Goal: Information Seeking & Learning: Learn about a topic

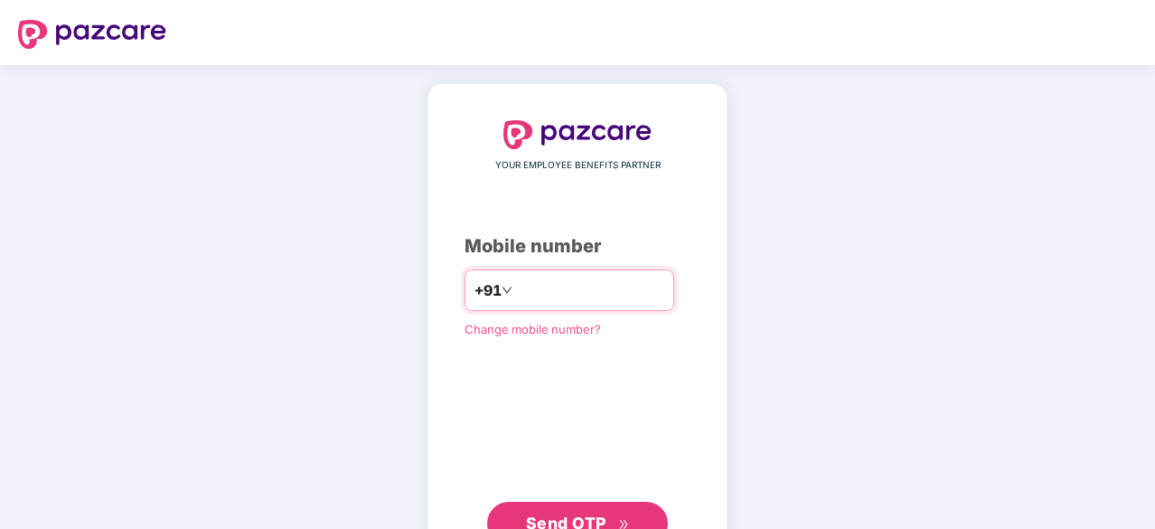
type input "**********"
click at [577, 522] on span "Send OTP" at bounding box center [566, 521] width 80 height 19
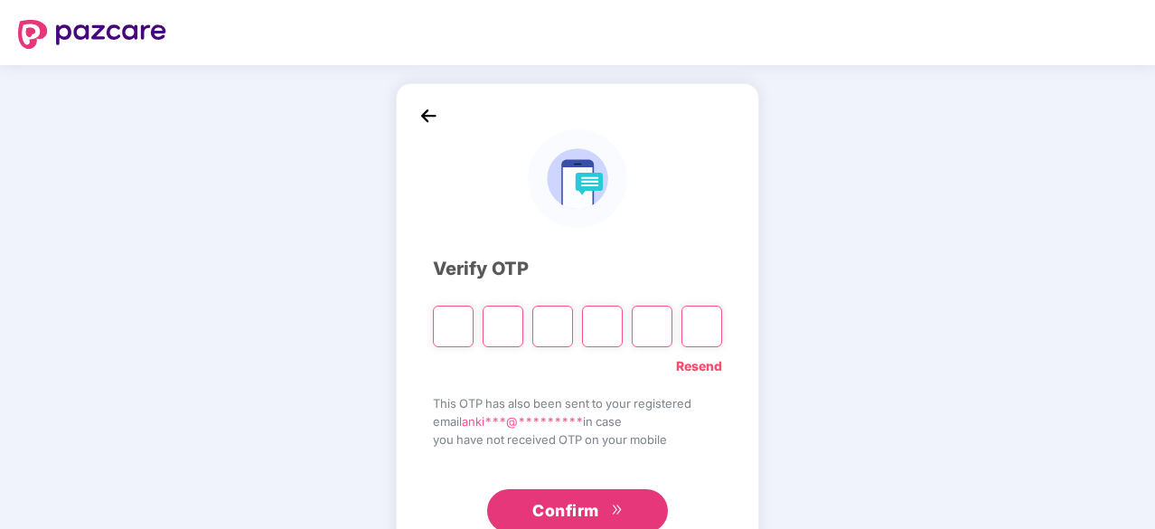
type input "*"
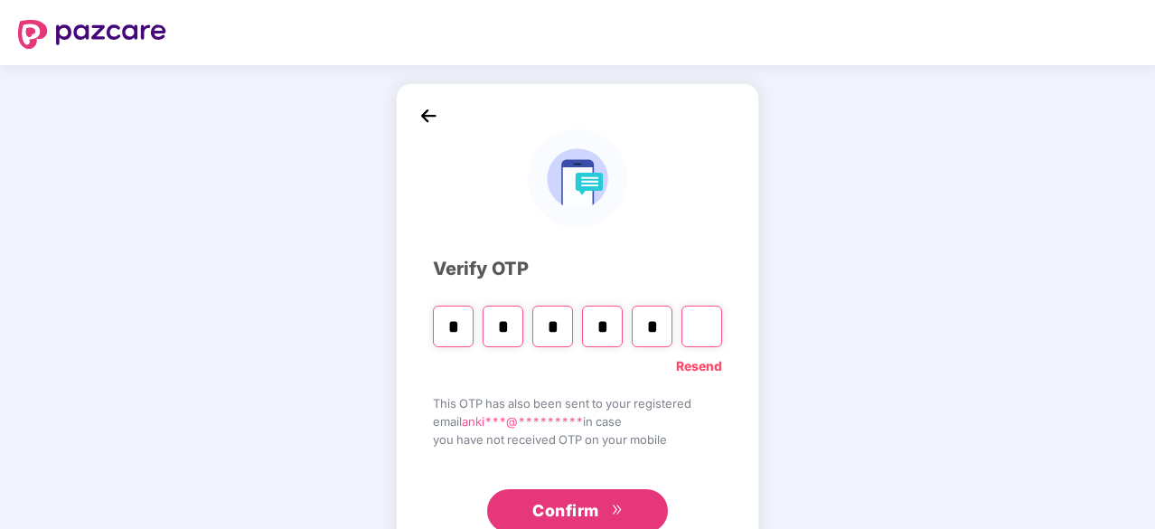
type input "*"
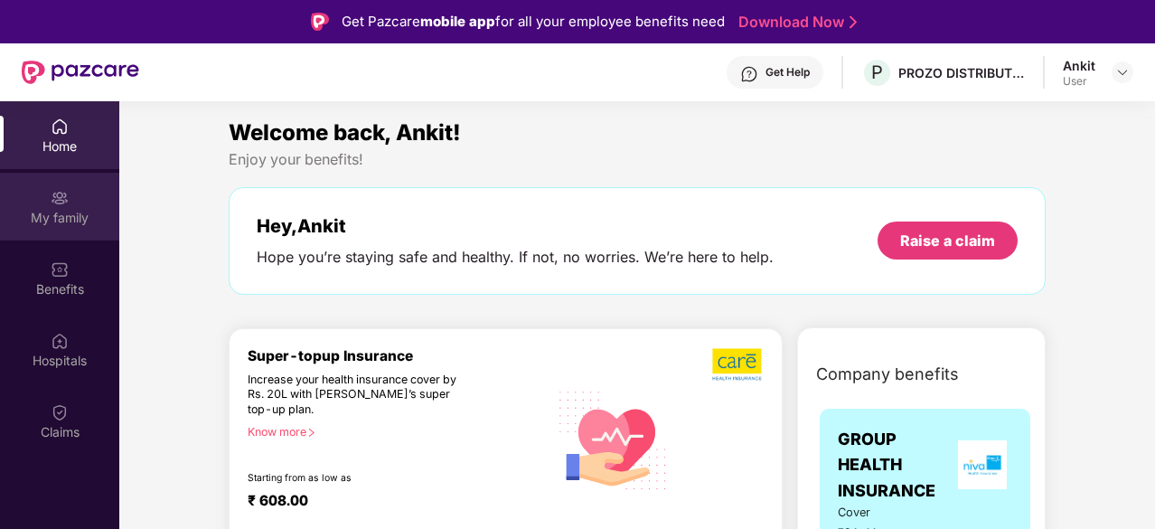
click at [100, 215] on div "My family" at bounding box center [59, 218] width 119 height 18
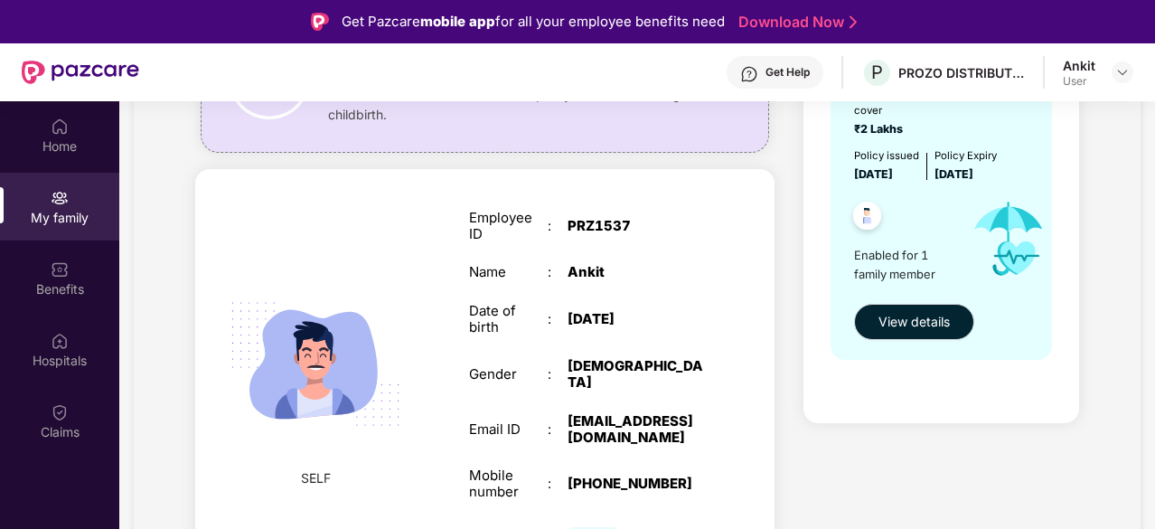
scroll to position [225, 0]
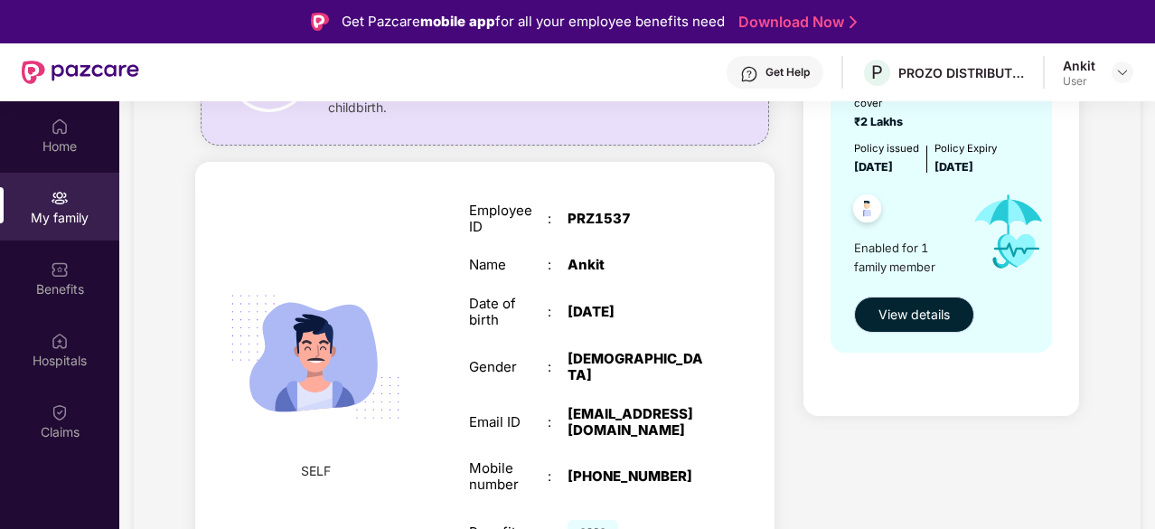
click at [923, 317] on span "View details" at bounding box center [914, 315] width 71 height 20
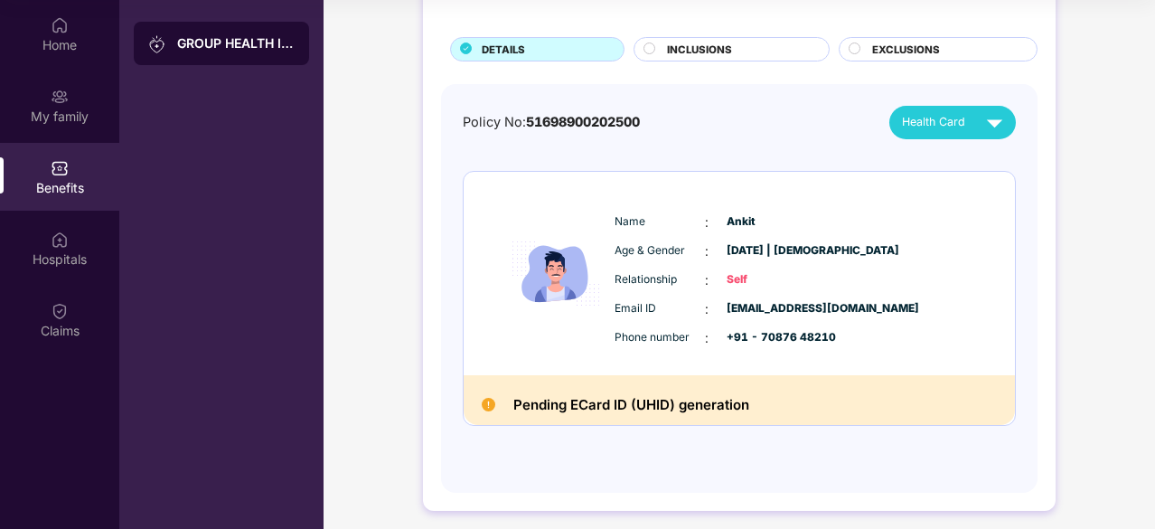
scroll to position [92, 0]
click at [488, 406] on img at bounding box center [489, 406] width 14 height 14
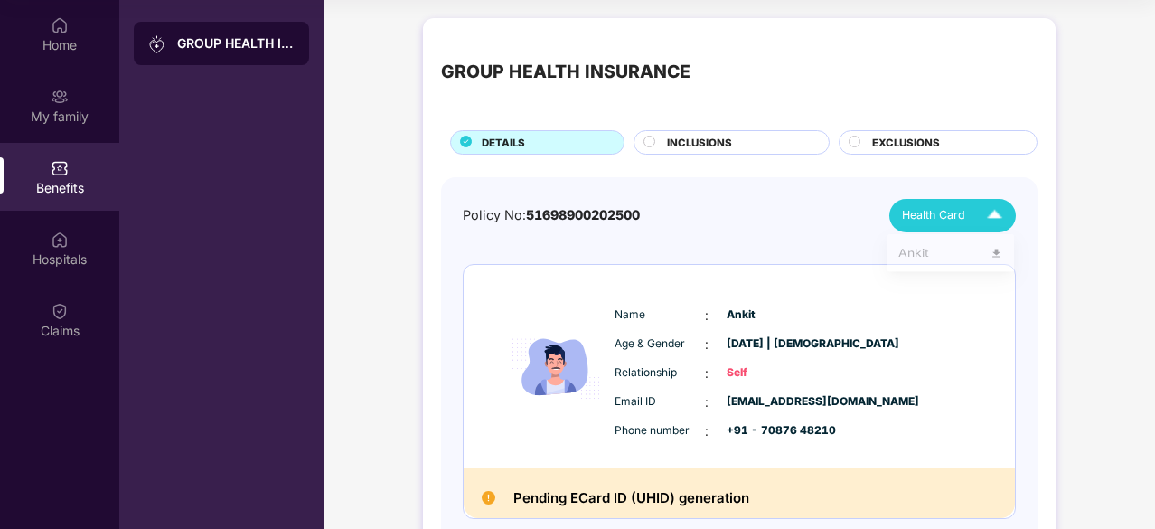
click at [940, 209] on span "Health Card" at bounding box center [933, 215] width 63 height 18
click at [696, 143] on span "INCLUSIONS" at bounding box center [699, 143] width 65 height 16
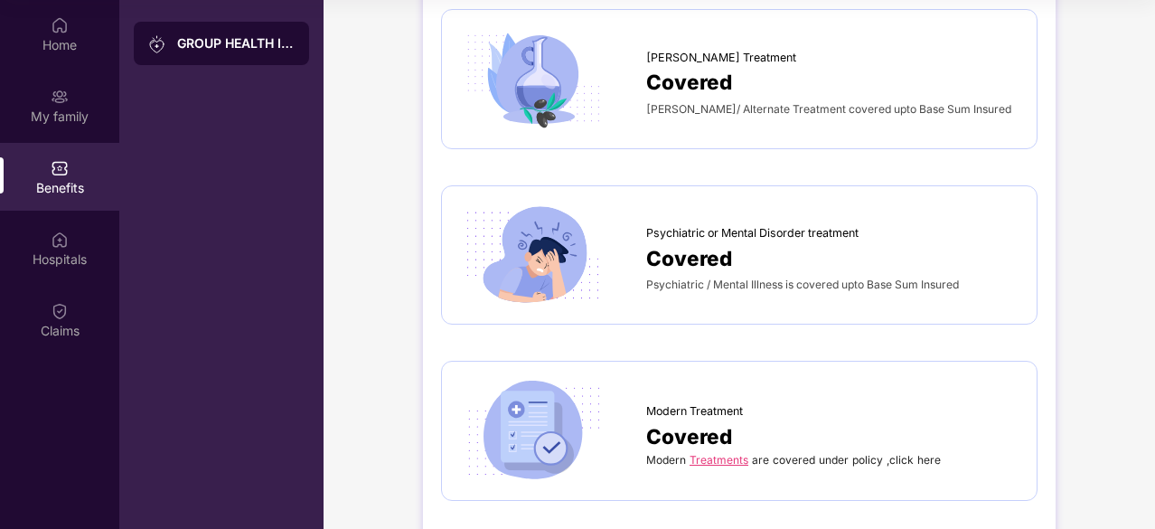
scroll to position [2797, 0]
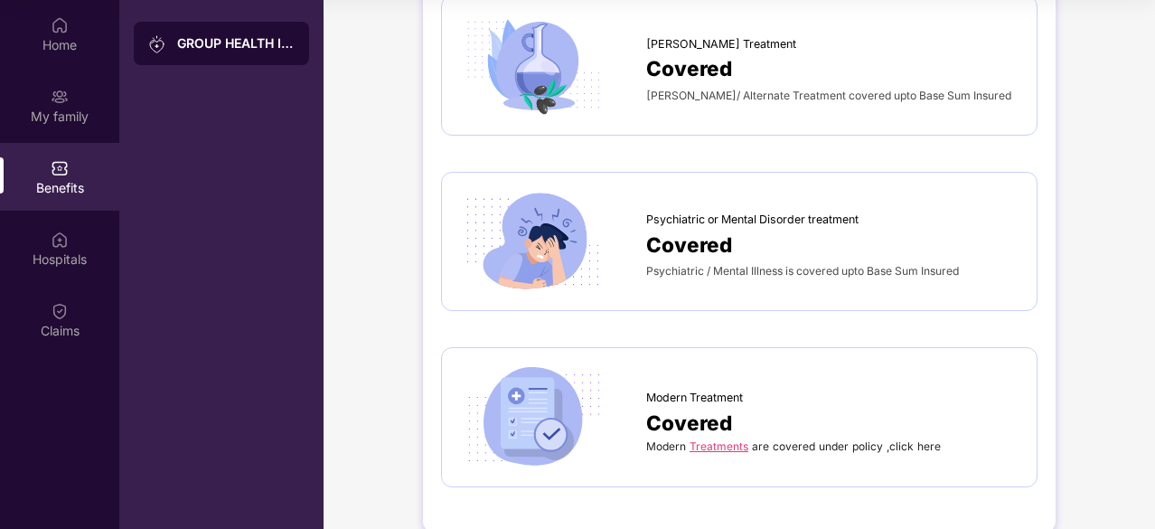
click at [729, 439] on link "Treatments" at bounding box center [719, 446] width 59 height 14
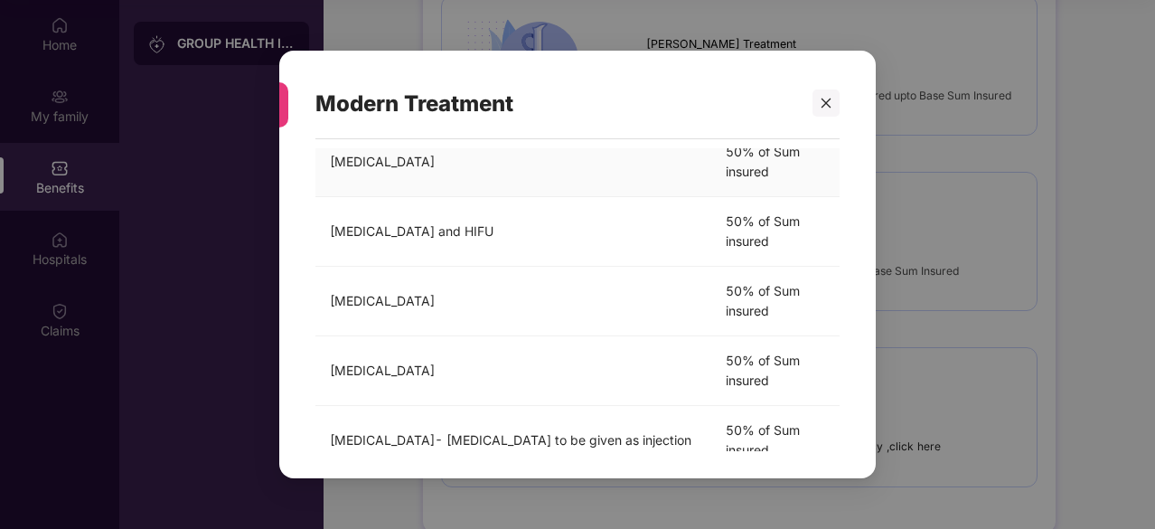
scroll to position [0, 0]
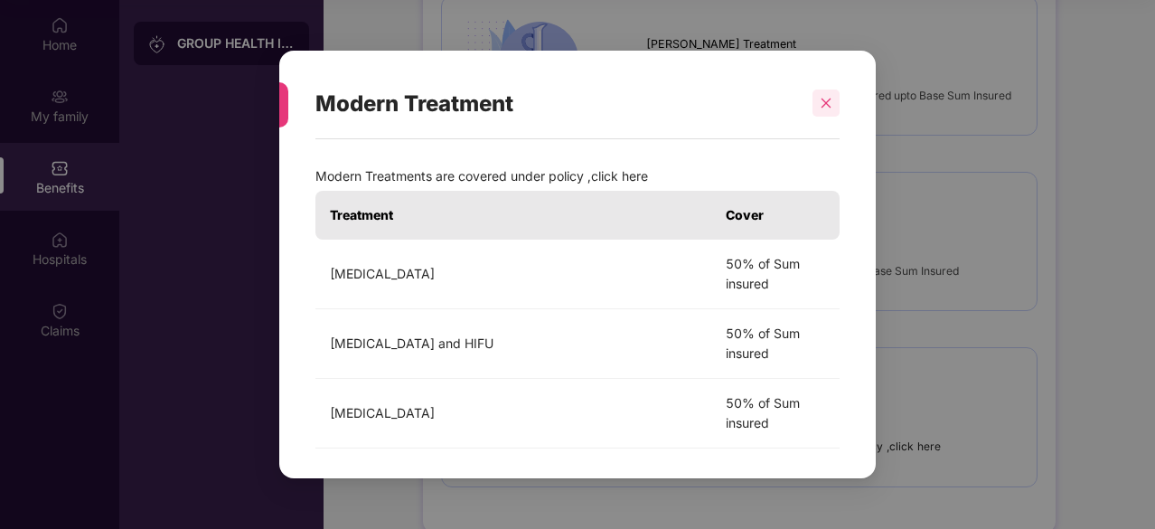
click at [837, 95] on div at bounding box center [826, 102] width 27 height 27
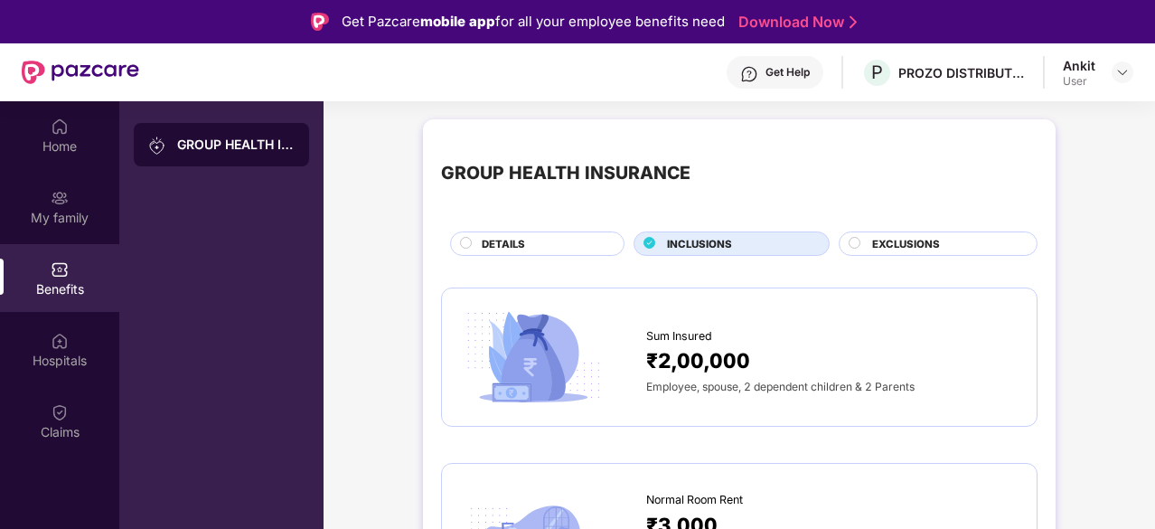
click at [893, 241] on span "EXCLUSIONS" at bounding box center [906, 244] width 68 height 16
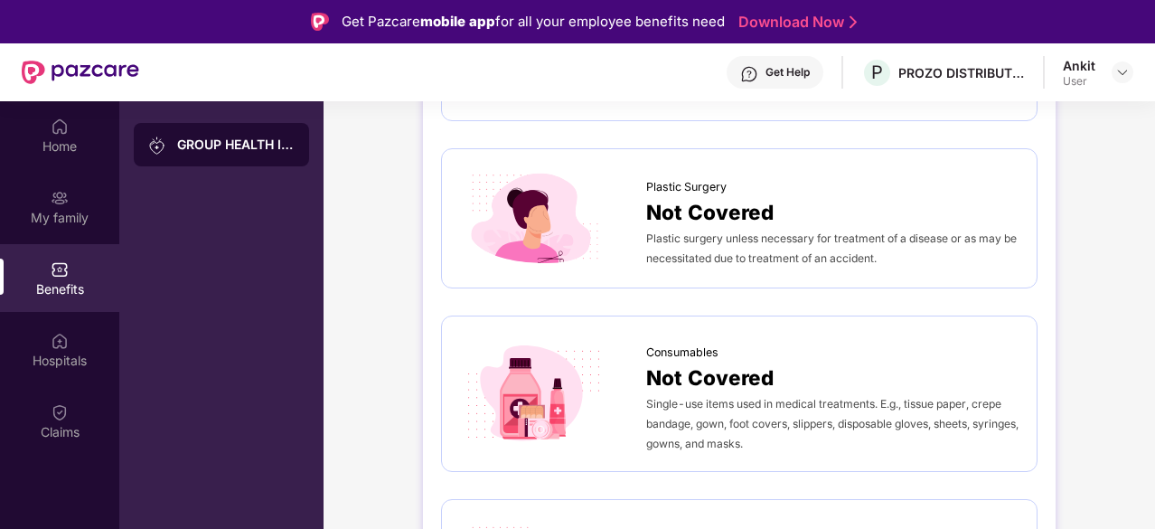
scroll to position [974, 0]
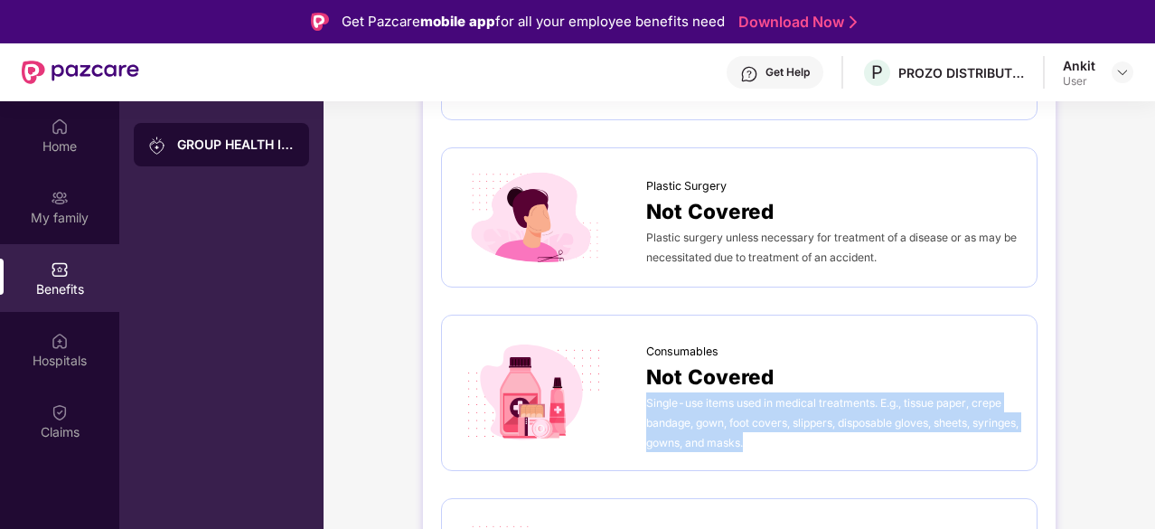
drag, startPoint x: 811, startPoint y: 433, endPoint x: 645, endPoint y: 404, distance: 167.9
click at [646, 404] on div "Single-use items used in medical treatments. E.g., tissue paper, crepe bandage,…" at bounding box center [832, 422] width 372 height 60
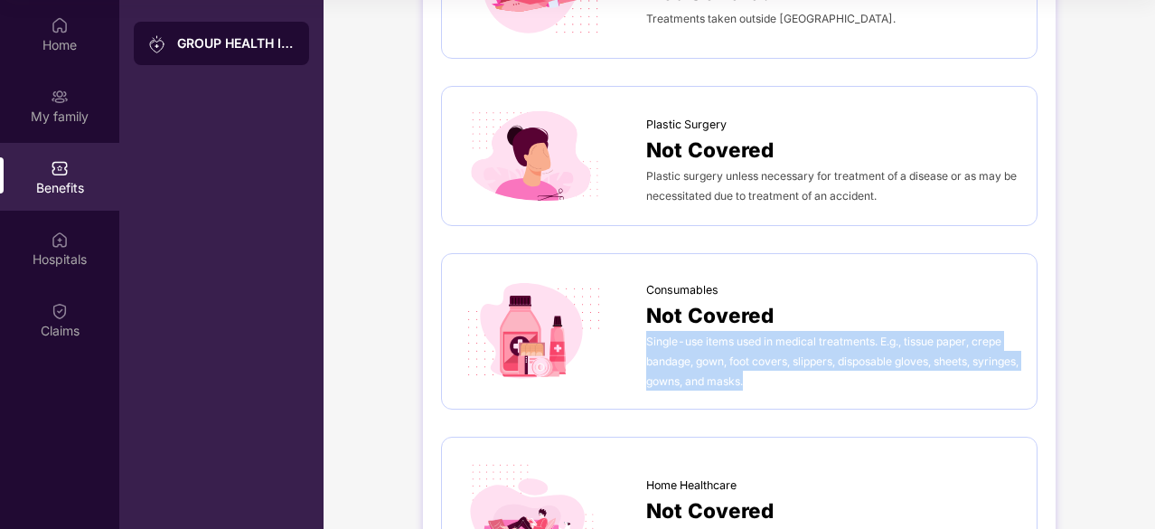
scroll to position [1049, 0]
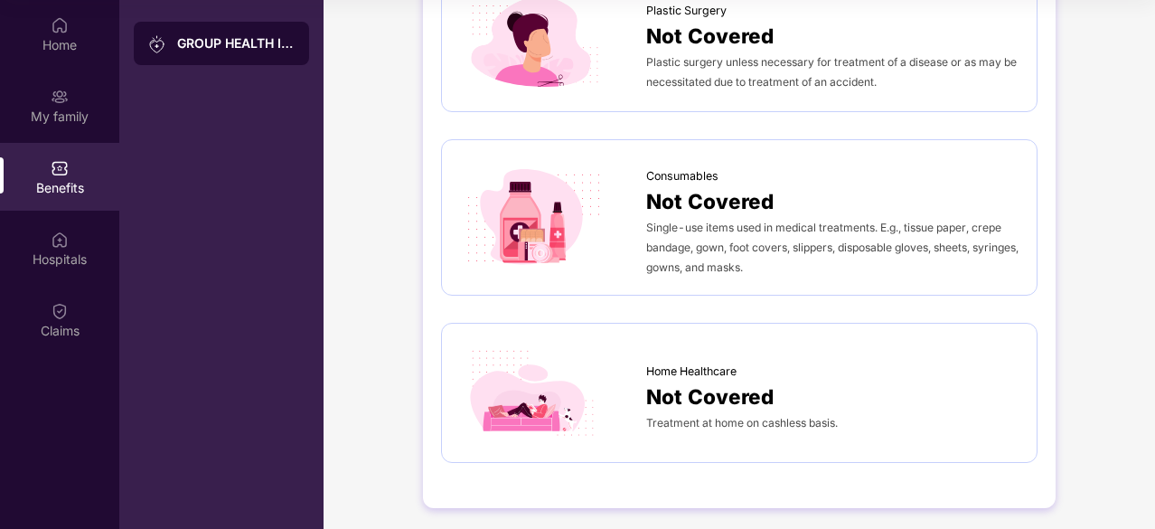
click at [849, 361] on div "Home Healthcare" at bounding box center [832, 366] width 372 height 27
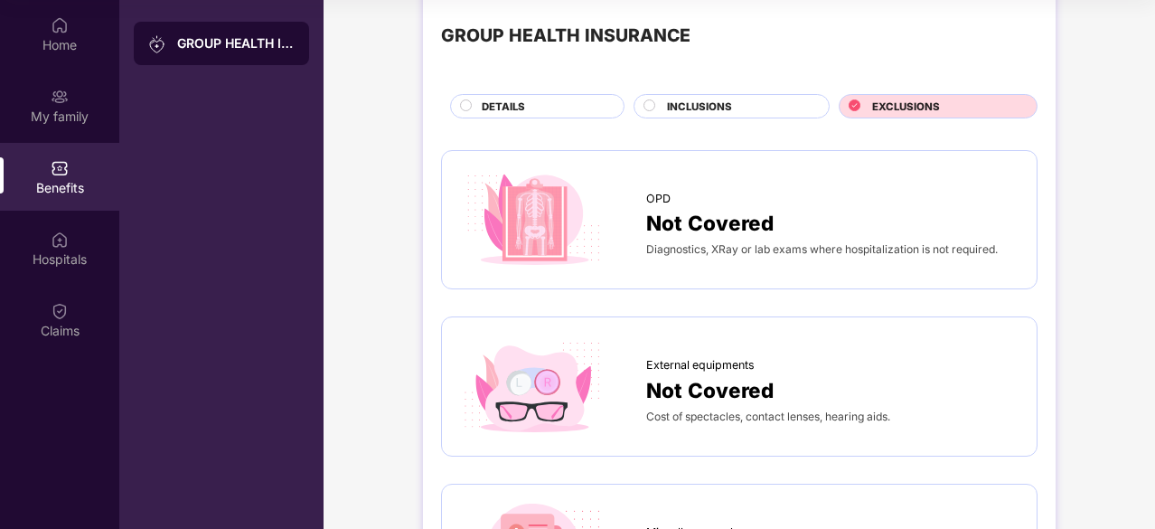
scroll to position [0, 0]
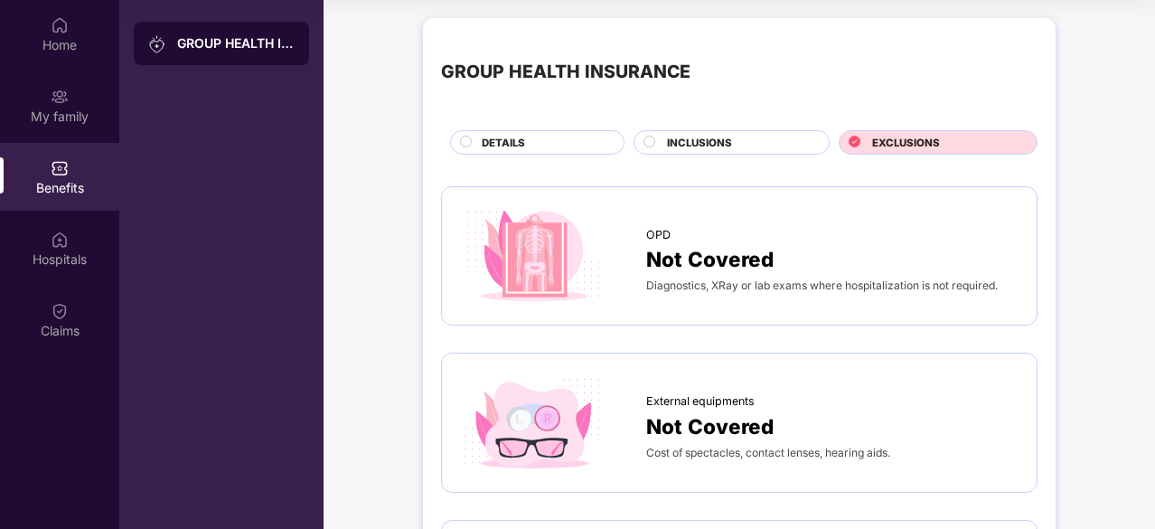
click at [485, 143] on span "DETAILS" at bounding box center [503, 143] width 43 height 16
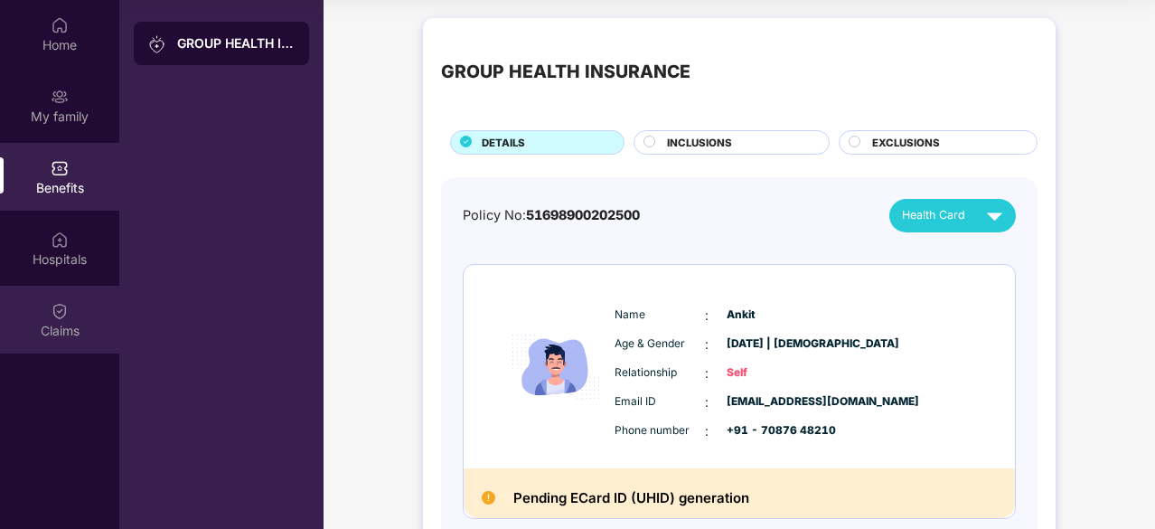
click at [73, 310] on div "Claims" at bounding box center [59, 320] width 119 height 68
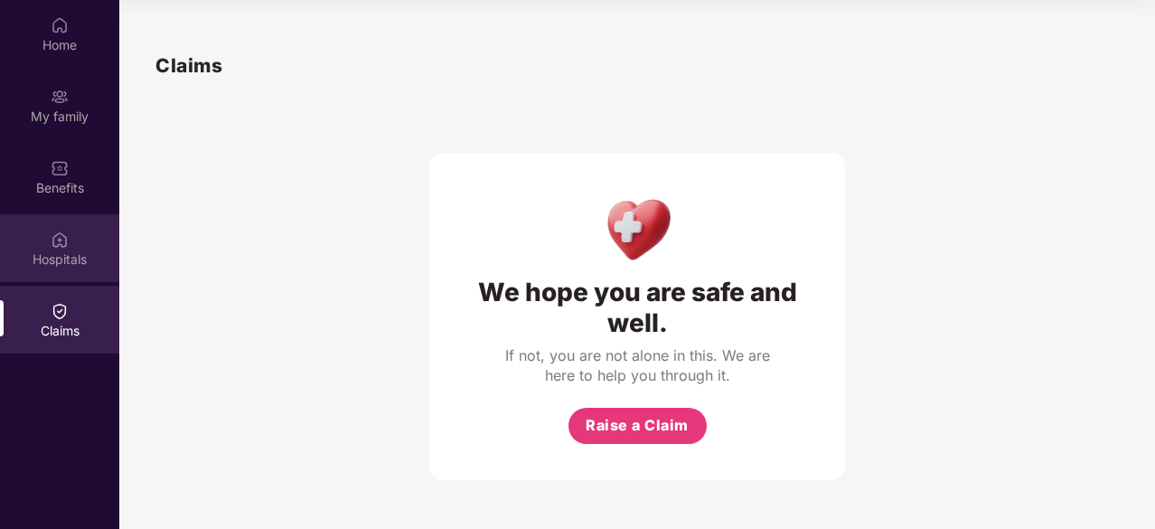
click at [106, 267] on div "Hospitals" at bounding box center [59, 259] width 119 height 18
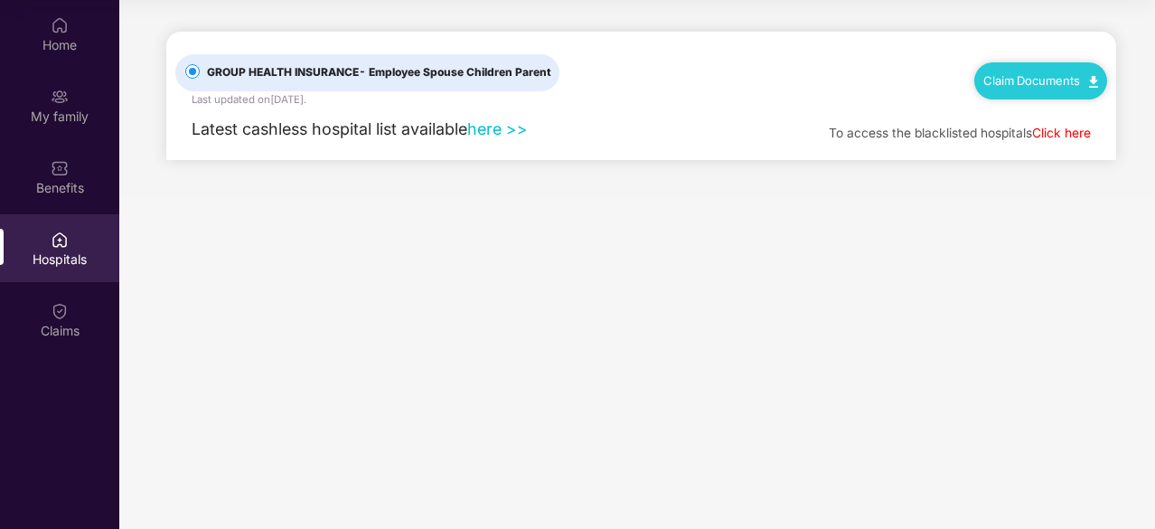
click at [1046, 134] on link "Click here" at bounding box center [1061, 133] width 59 height 14
click at [58, 190] on div "Benefits" at bounding box center [59, 188] width 119 height 18
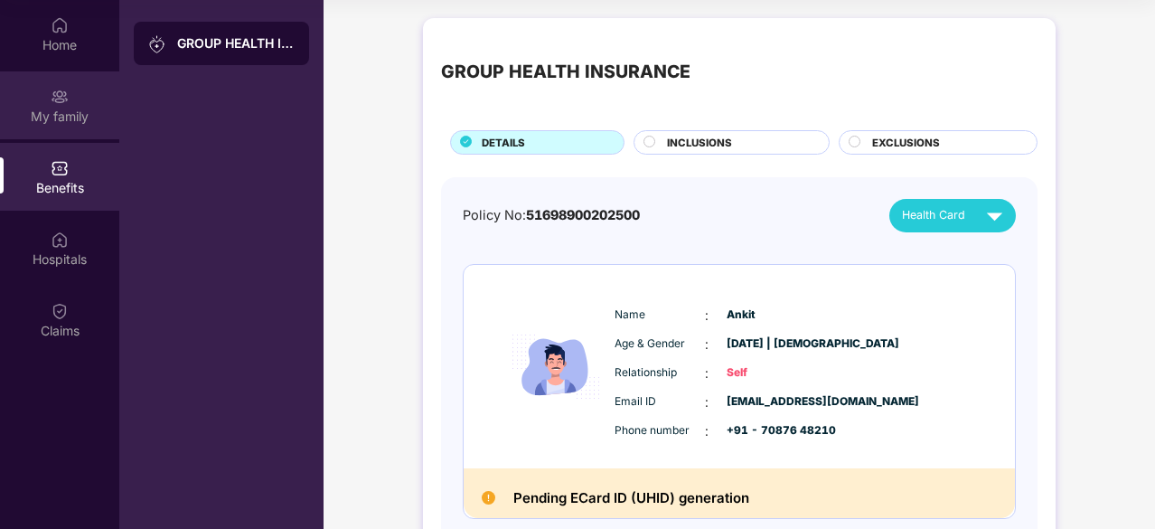
click at [105, 106] on div "My family" at bounding box center [59, 105] width 119 height 68
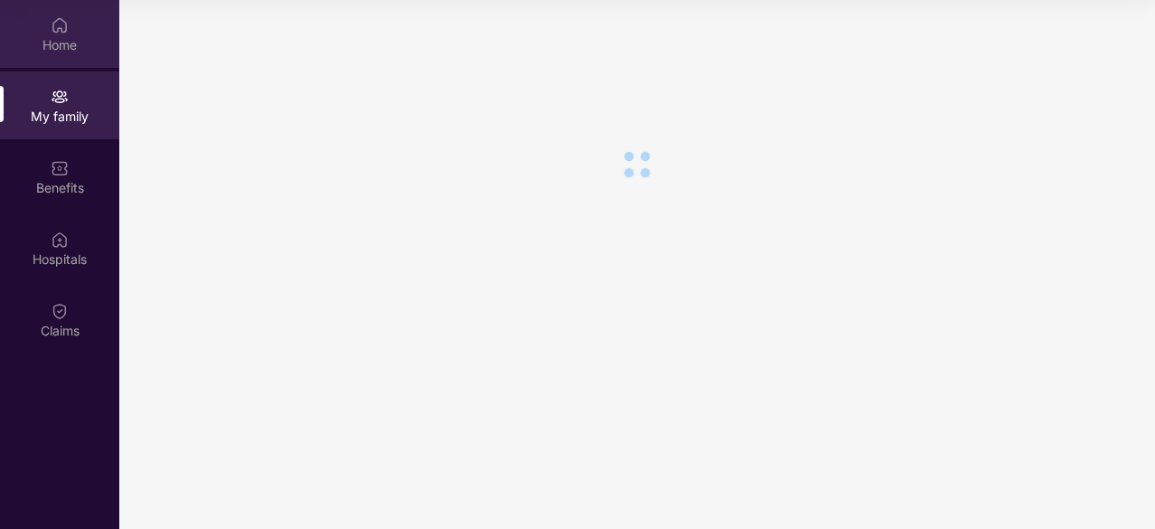
click at [72, 42] on div "Home" at bounding box center [59, 45] width 119 height 18
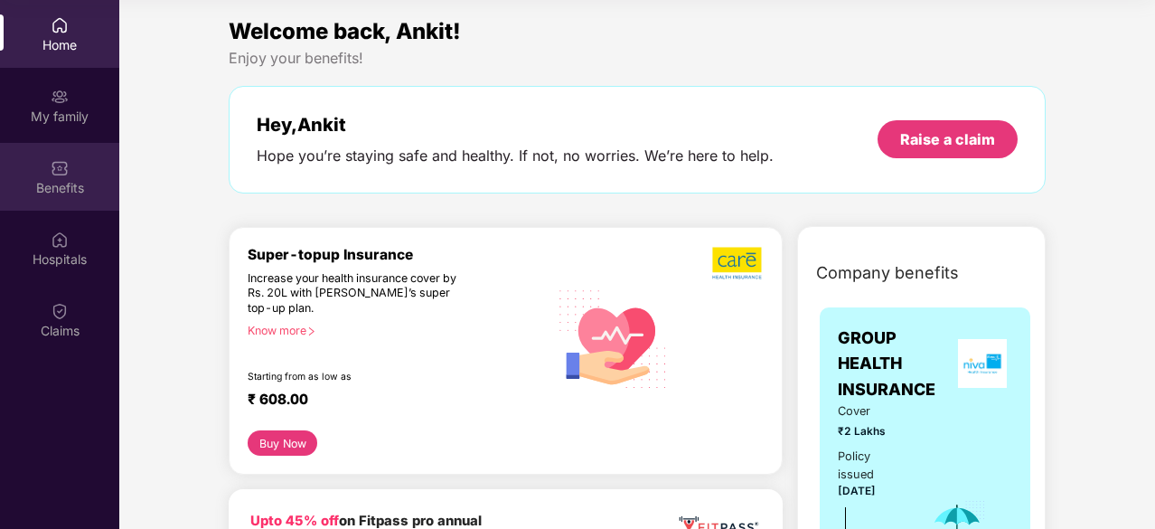
click at [58, 189] on div "Benefits" at bounding box center [59, 188] width 119 height 18
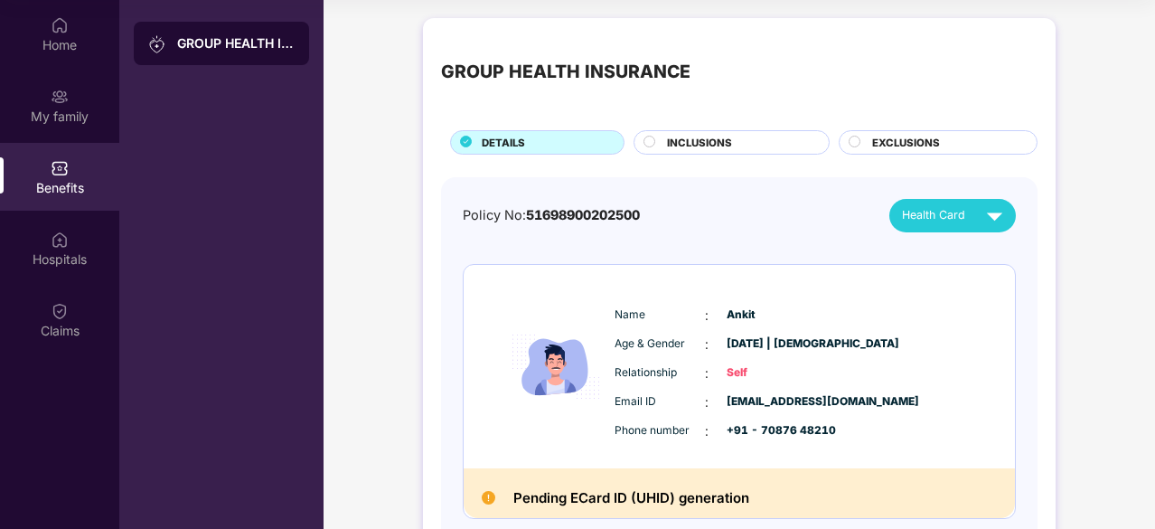
click at [759, 144] on div "INCLUSIONS" at bounding box center [739, 144] width 162 height 19
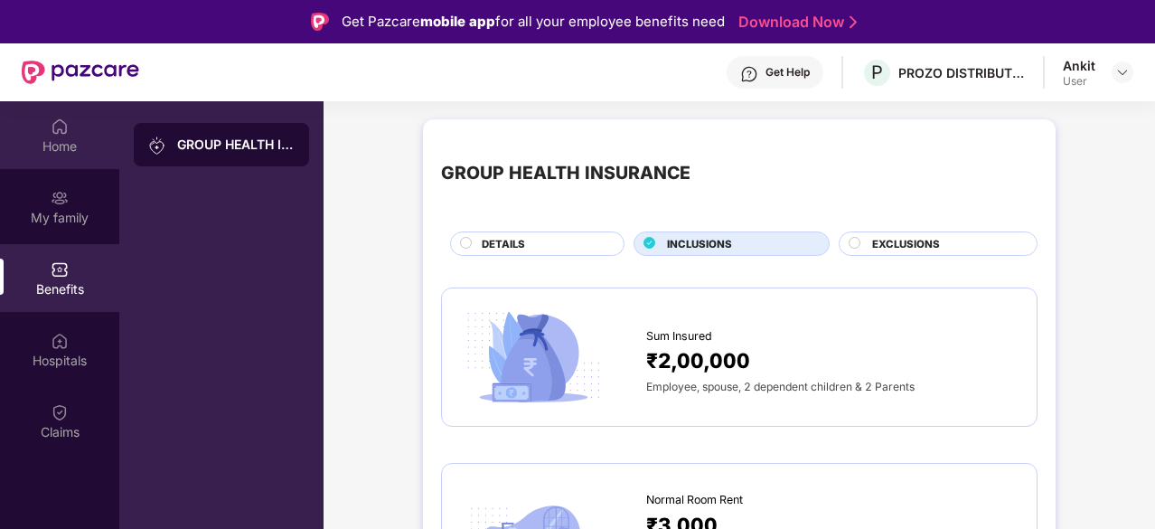
click at [90, 126] on div "Home" at bounding box center [59, 135] width 119 height 68
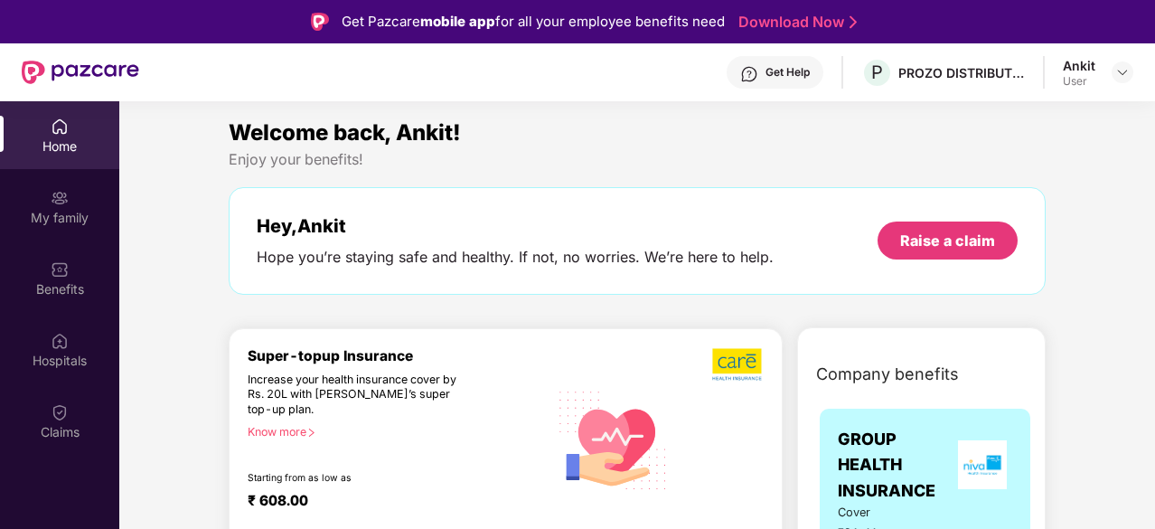
click at [772, 59] on div "Get Help" at bounding box center [775, 72] width 97 height 33
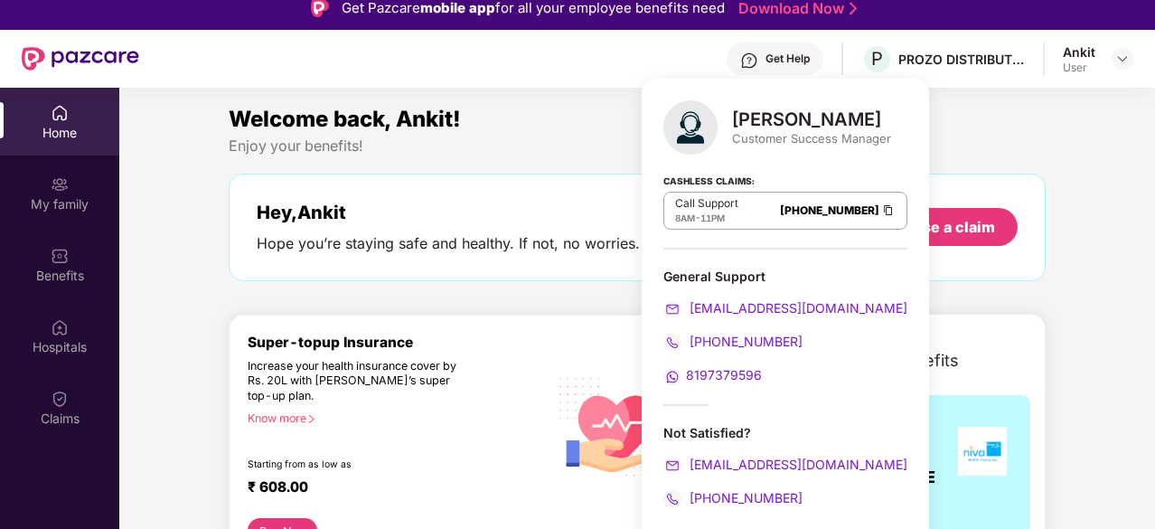
scroll to position [4, 0]
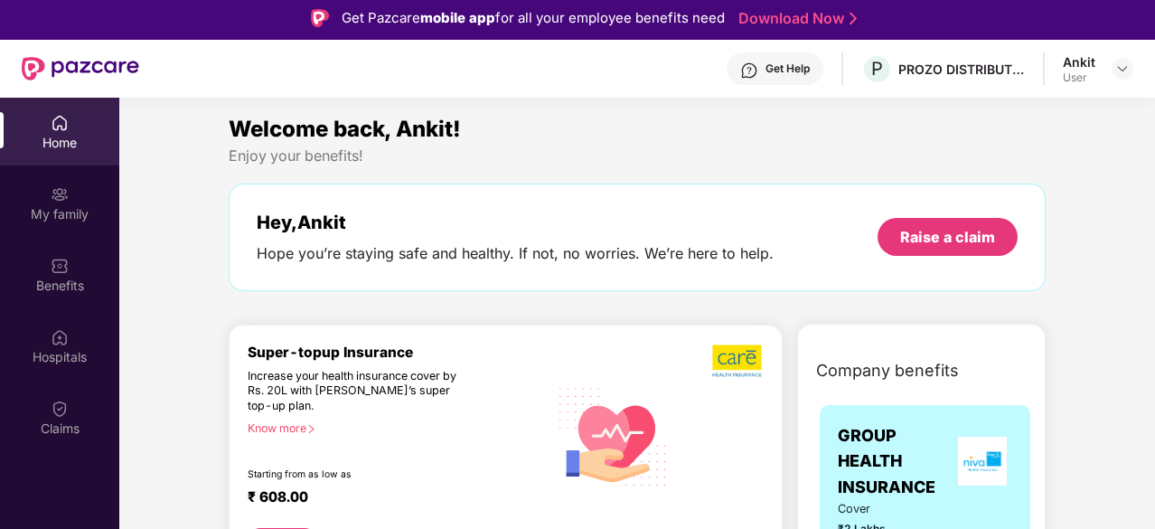
click at [962, 124] on div "Welcome back, Ankit!" at bounding box center [637, 129] width 817 height 34
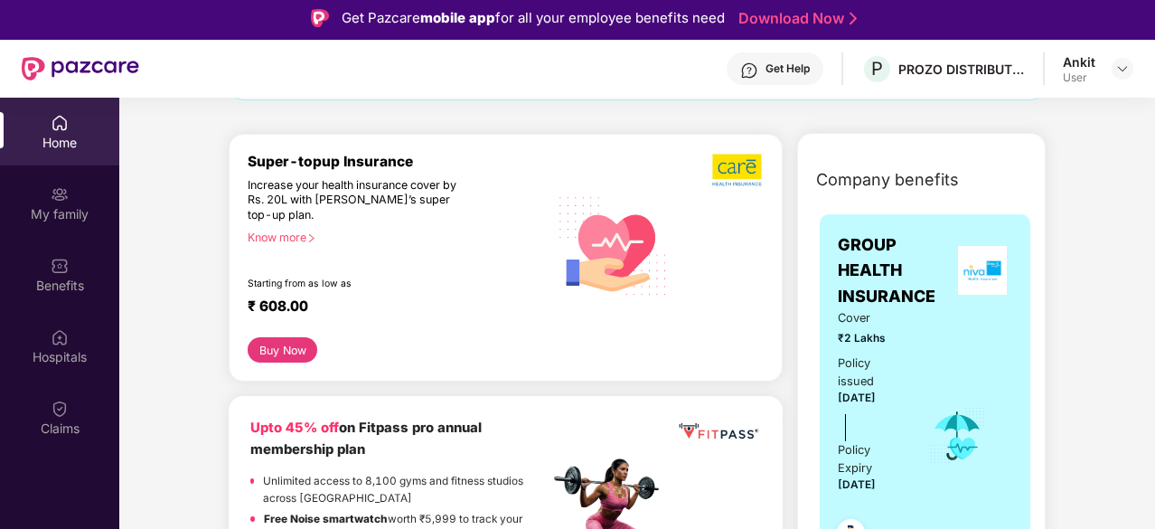
scroll to position [197, 0]
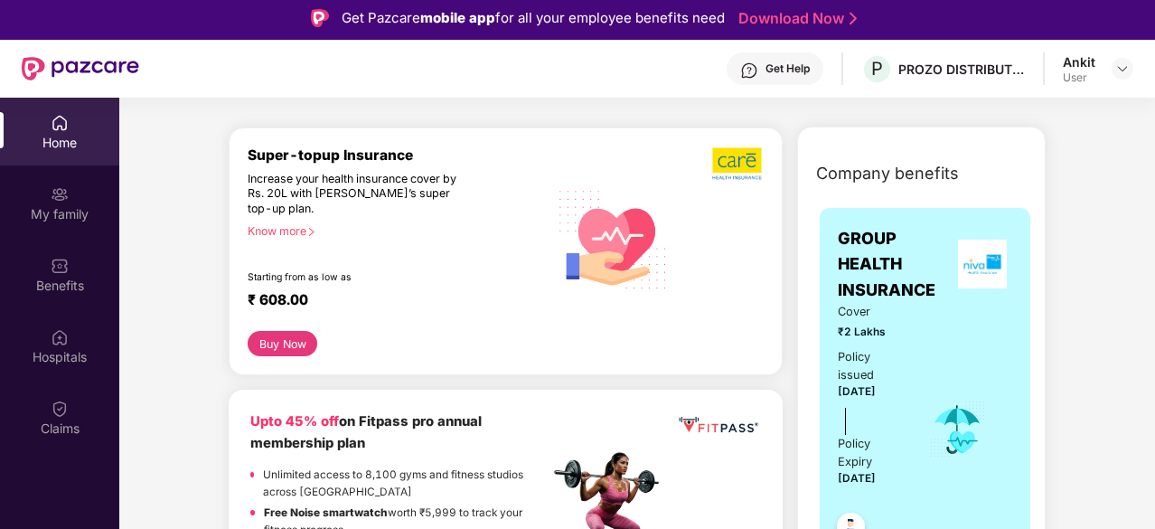
click at [302, 226] on div "Know more" at bounding box center [393, 230] width 290 height 13
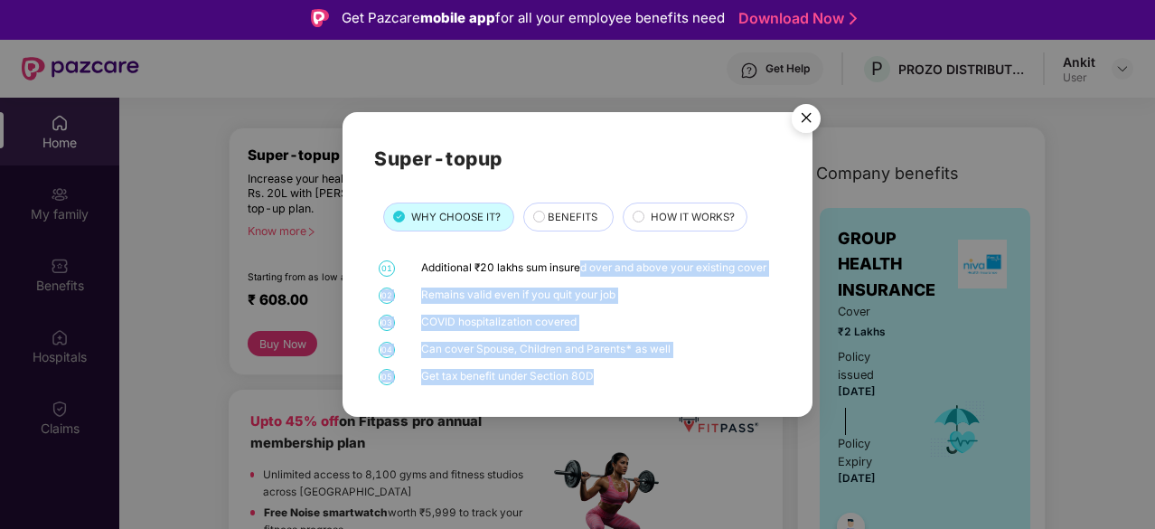
drag, startPoint x: 582, startPoint y: 267, endPoint x: 902, endPoint y: 227, distance: 322.5
click at [902, 227] on div "Super-topup WHY CHOOSE IT? BENEFITS HOW IT WORKS? 01 Additional ₹20 lakhs sum i…" at bounding box center [577, 264] width 1155 height 529
click at [636, 270] on div "Additional ₹20 lakhs sum insured over and above your existing cover" at bounding box center [599, 268] width 356 height 16
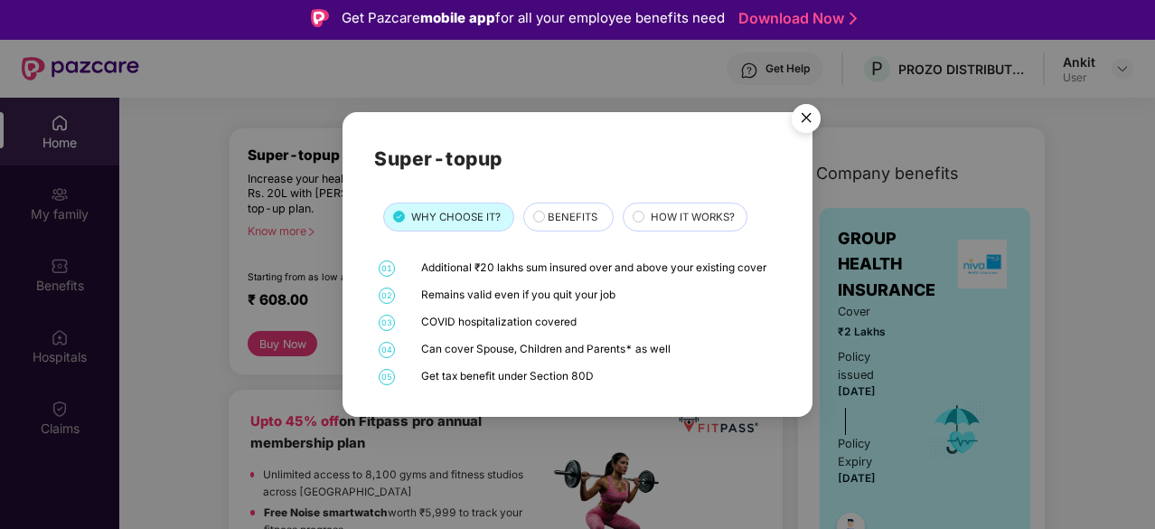
drag, startPoint x: 562, startPoint y: 297, endPoint x: 627, endPoint y: 292, distance: 65.3
click at [627, 292] on div "Remains valid even if you quit your job" at bounding box center [599, 295] width 356 height 16
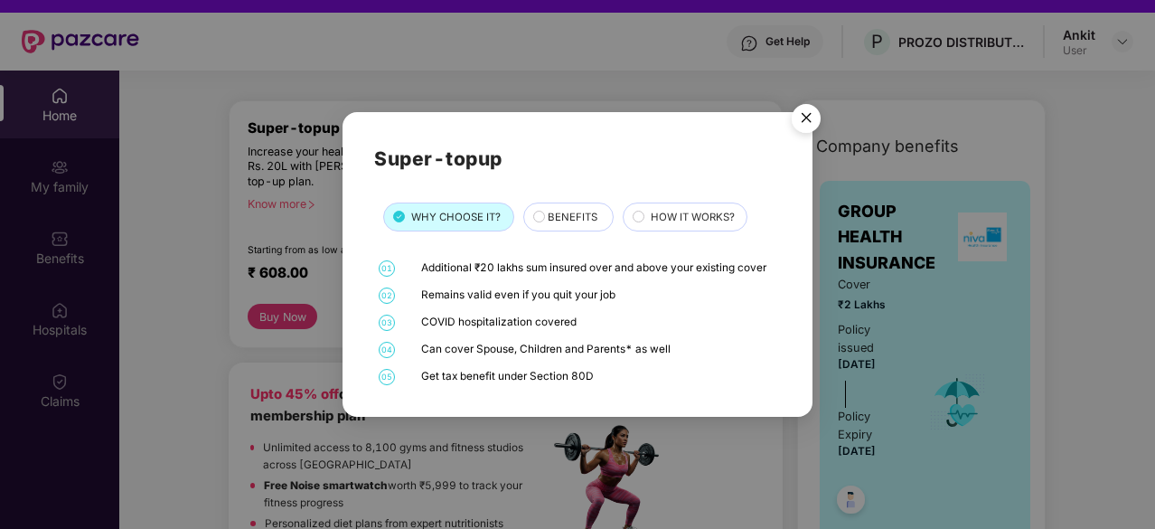
scroll to position [23, 0]
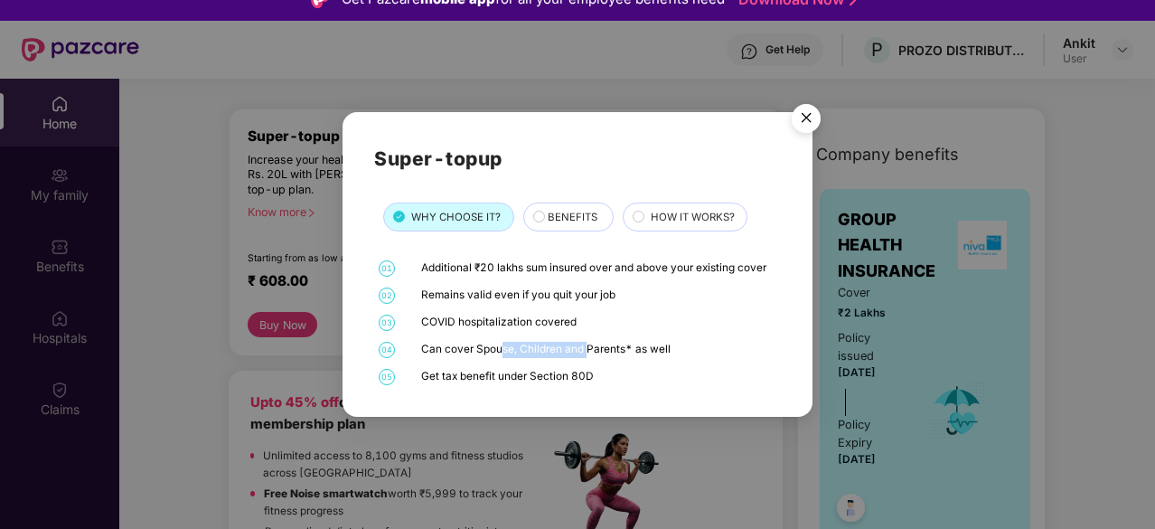
drag, startPoint x: 499, startPoint y: 348, endPoint x: 586, endPoint y: 338, distance: 87.3
click at [586, 338] on div "01 Additional ₹20 lakhs sum insured over and above your existing cover 02 Remai…" at bounding box center [577, 322] width 407 height 125
click at [554, 225] on span "BENEFITS" at bounding box center [573, 217] width 50 height 16
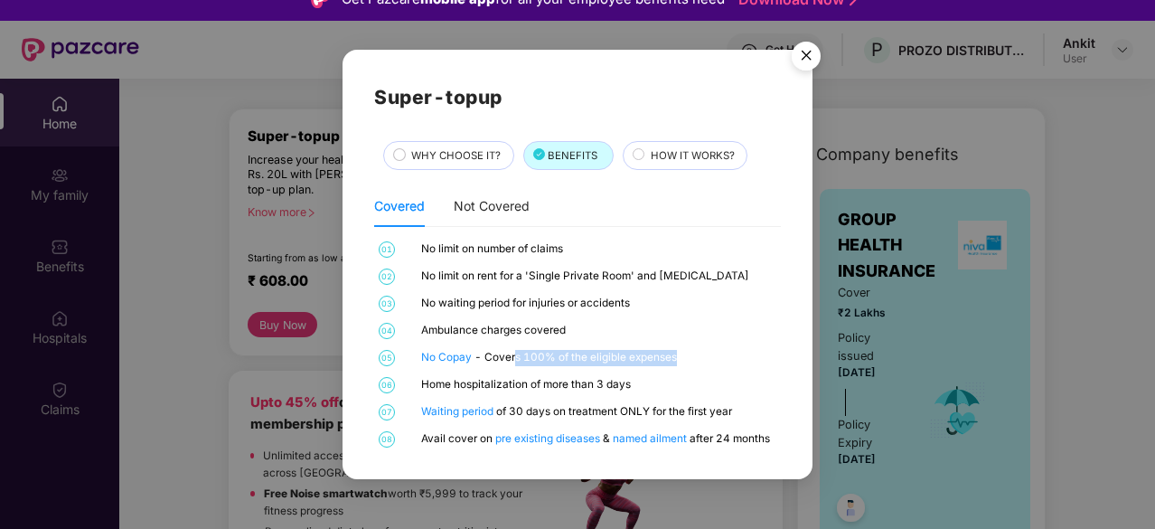
drag, startPoint x: 515, startPoint y: 360, endPoint x: 699, endPoint y: 353, distance: 183.6
click at [699, 353] on div "No Copay - Covers 100% of the eligible expenses" at bounding box center [599, 358] width 356 height 16
drag, startPoint x: 518, startPoint y: 381, endPoint x: 626, endPoint y: 382, distance: 107.6
click at [626, 382] on div "Home hospitalization of more than 3 days" at bounding box center [599, 385] width 356 height 16
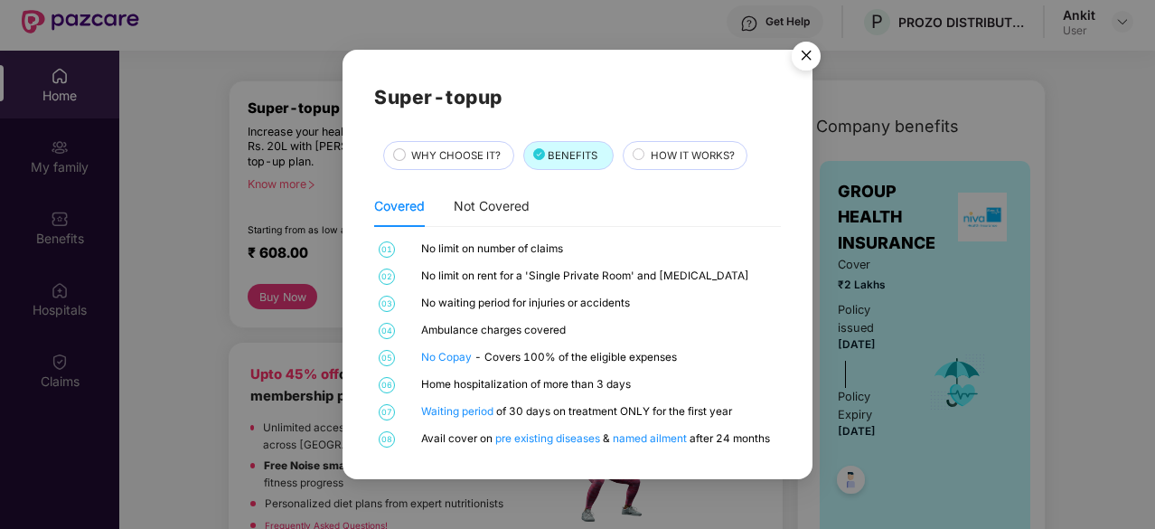
scroll to position [50, 0]
drag, startPoint x: 694, startPoint y: 411, endPoint x: 751, endPoint y: 409, distance: 57.0
click at [751, 409] on div "Waiting period of 30 days on treatment ONLY for the first year" at bounding box center [599, 412] width 356 height 16
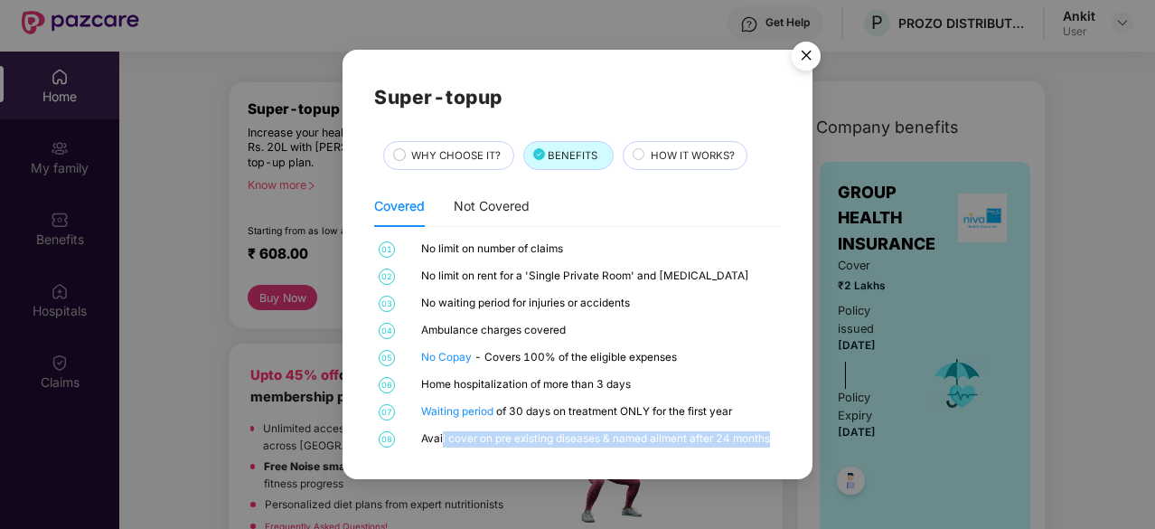
drag, startPoint x: 443, startPoint y: 436, endPoint x: 806, endPoint y: 440, distance: 363.4
click at [806, 440] on div "Super-topup WHY CHOOSE IT? BENEFITS HOW IT WORKS? Covered Not Covered 01 No lim…" at bounding box center [578, 264] width 470 height 428
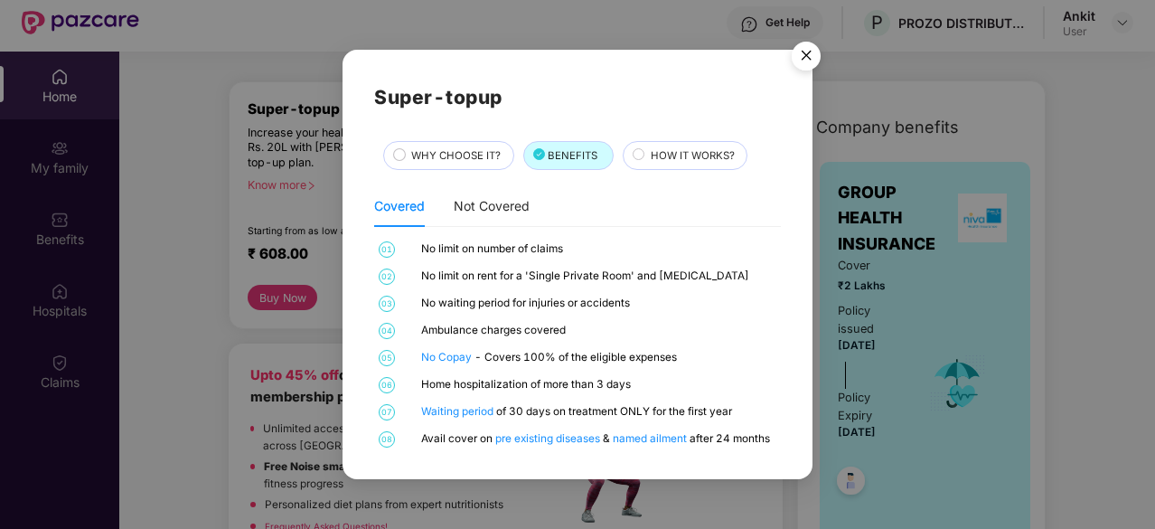
click at [679, 164] on div "HOW IT WORKS?" at bounding box center [690, 156] width 97 height 19
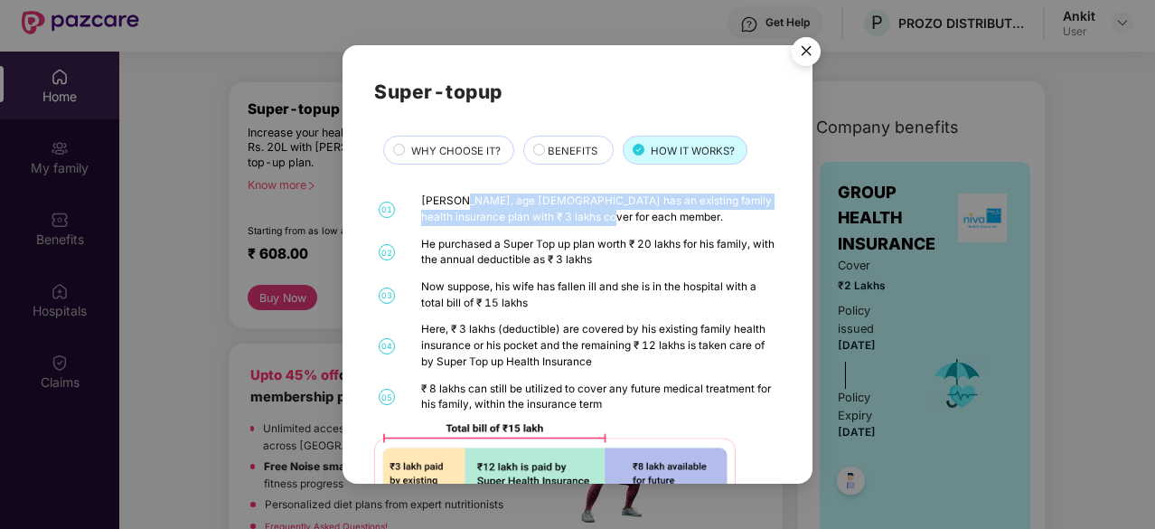
drag, startPoint x: 459, startPoint y: 204, endPoint x: 607, endPoint y: 218, distance: 148.0
click at [607, 218] on div "[PERSON_NAME], age [DEMOGRAPHIC_DATA] has an existing family health insurance p…" at bounding box center [599, 209] width 356 height 32
drag, startPoint x: 607, startPoint y: 218, endPoint x: 428, endPoint y: 188, distance: 181.4
click at [428, 188] on div "Super-topup WHY CHOOSE IT? BENEFITS HOW IT WORKS? 01 [PERSON_NAME], age [DEMOGR…" at bounding box center [577, 305] width 407 height 456
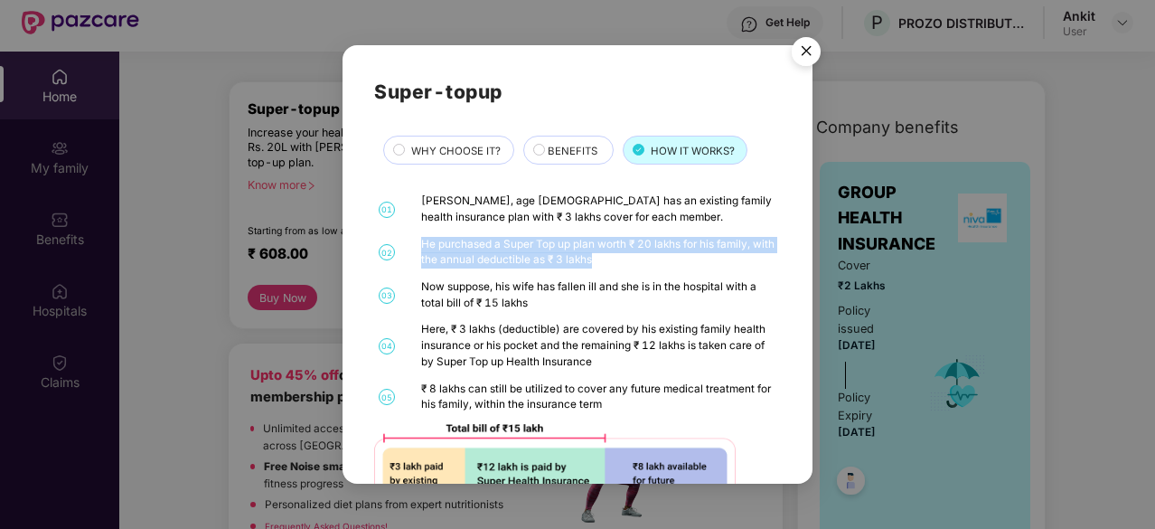
drag, startPoint x: 623, startPoint y: 255, endPoint x: 405, endPoint y: 245, distance: 218.1
click at [405, 245] on div "02 He purchased a Super Top up plan worth ₹ 20 lakhs for his family, with the a…" at bounding box center [577, 253] width 407 height 32
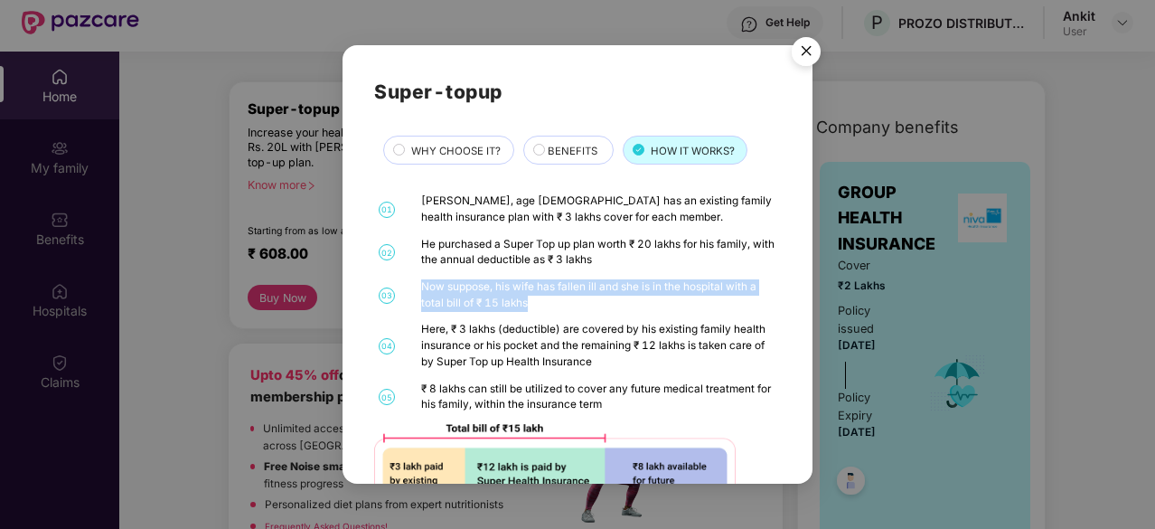
drag, startPoint x: 548, startPoint y: 301, endPoint x: 412, endPoint y: 289, distance: 136.1
click at [412, 289] on div "03 Now suppose, his wife has fallen ill and she is in the hospital with a total…" at bounding box center [577, 295] width 407 height 32
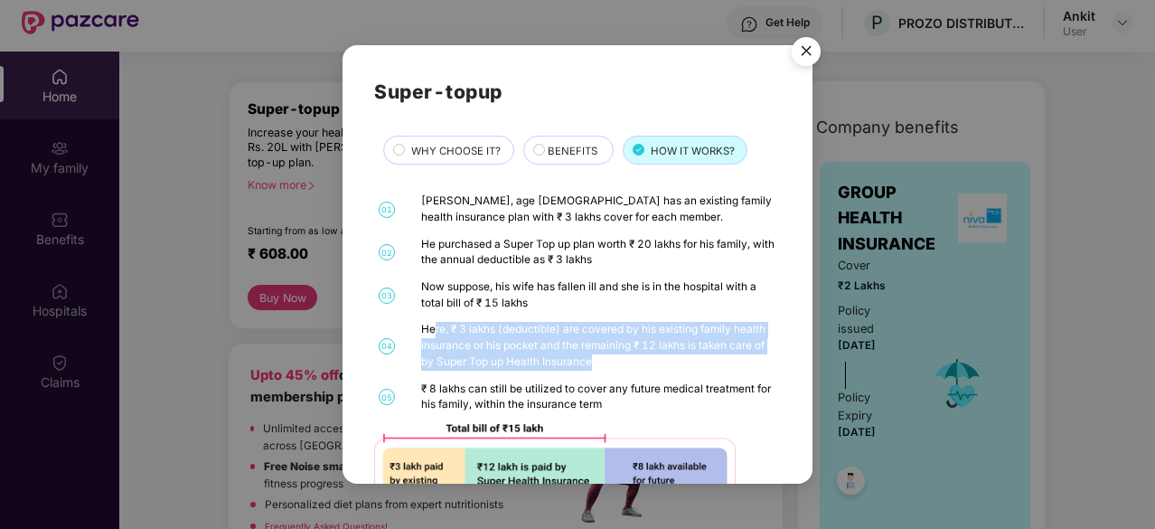
drag, startPoint x: 432, startPoint y: 329, endPoint x: 622, endPoint y: 350, distance: 191.0
click at [622, 350] on div "Here, ₹ 3 lakhs (deductible) are covered by his existing family health insuranc…" at bounding box center [599, 346] width 356 height 48
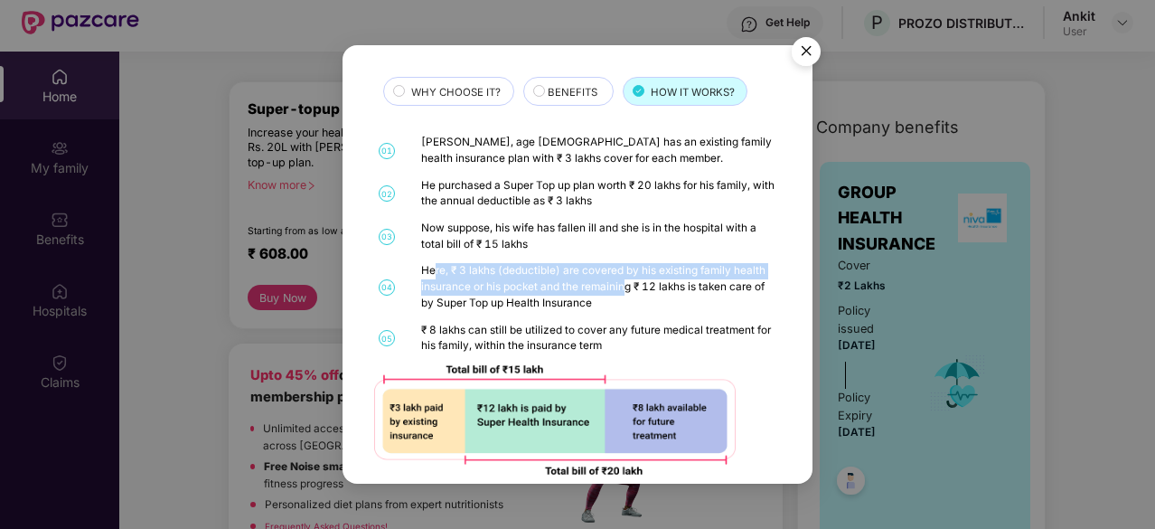
scroll to position [60, 0]
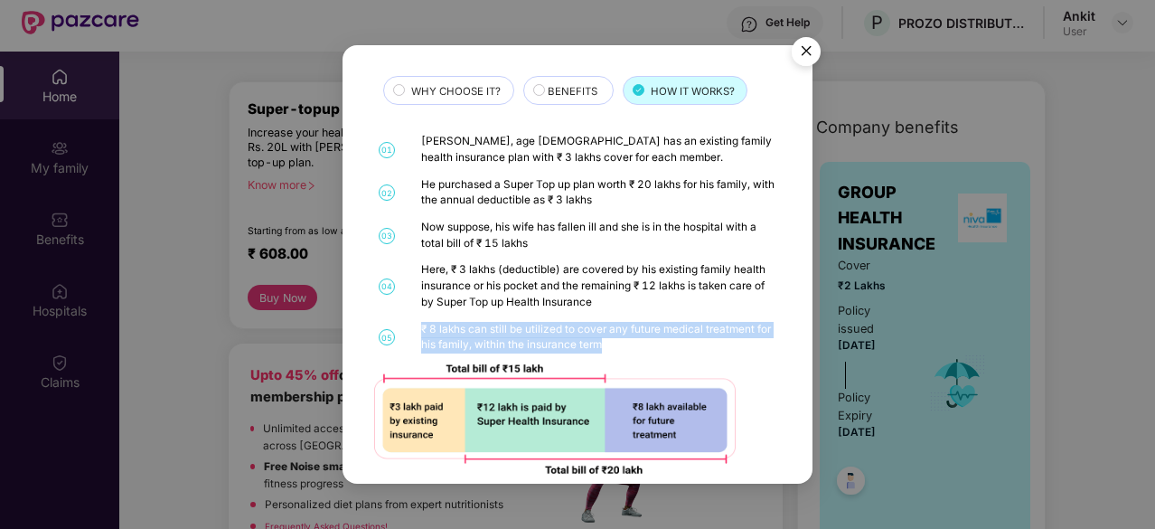
drag, startPoint x: 622, startPoint y: 350, endPoint x: 423, endPoint y: 334, distance: 199.5
click at [423, 334] on div "₹ 8 lakhs can still be utilized to cover any future medical treatment for his f…" at bounding box center [599, 338] width 356 height 32
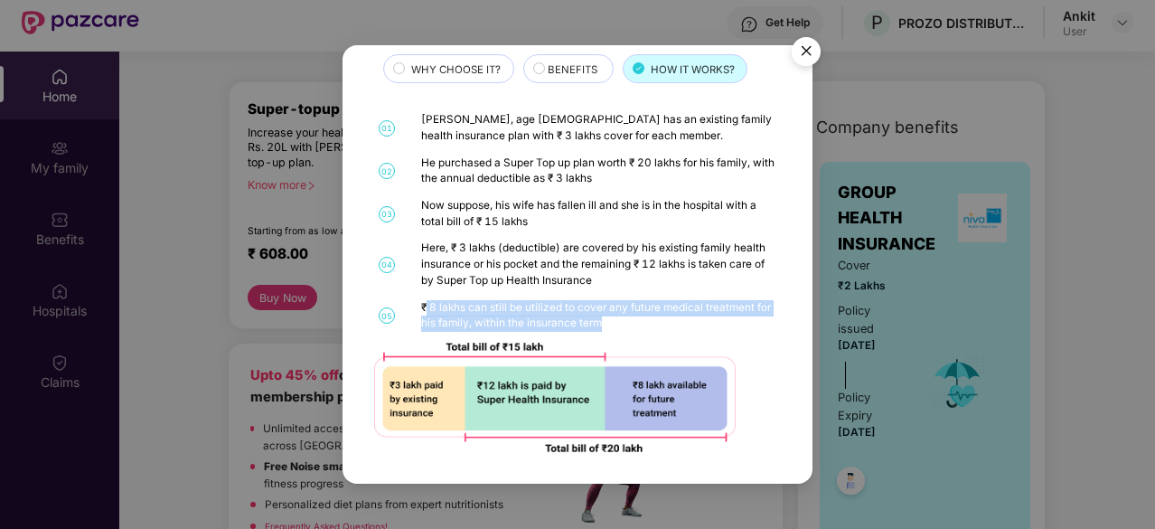
scroll to position [0, 0]
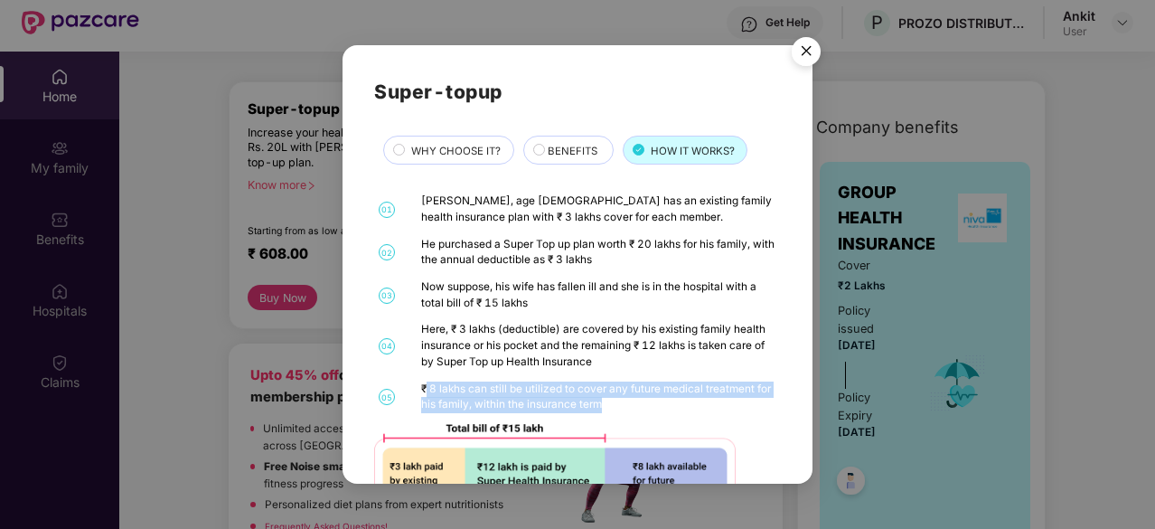
click at [803, 42] on img "Close" at bounding box center [806, 54] width 51 height 51
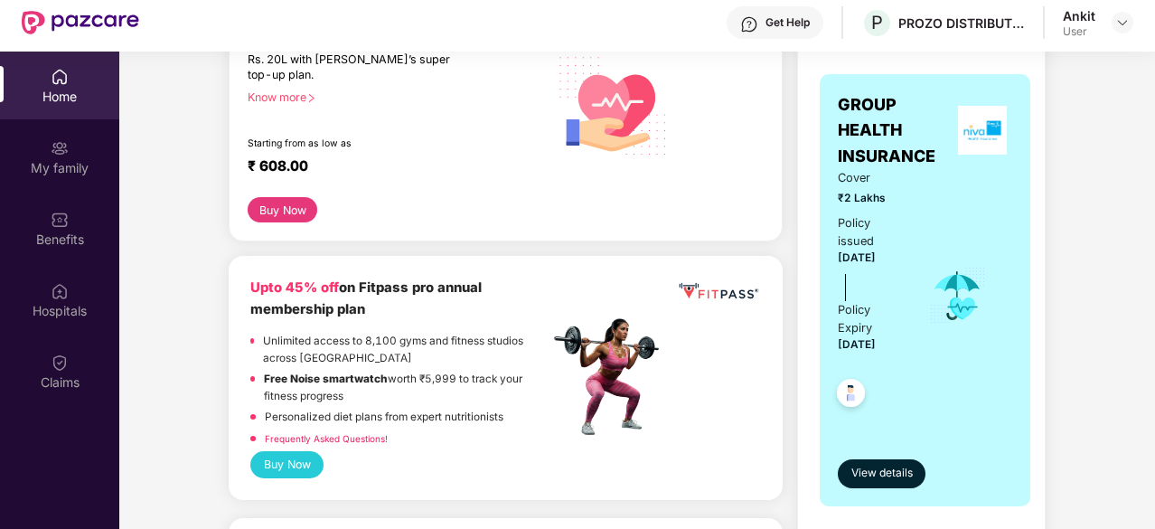
scroll to position [286, 0]
drag, startPoint x: 340, startPoint y: 381, endPoint x: 383, endPoint y: 391, distance: 44.7
click at [383, 391] on p "Free Noise smartwatch worth ₹5,999 to track your fitness progress" at bounding box center [406, 386] width 285 height 33
click at [369, 440] on link "Frequently Asked Questions!" at bounding box center [326, 437] width 123 height 11
